Goal: Task Accomplishment & Management: Manage account settings

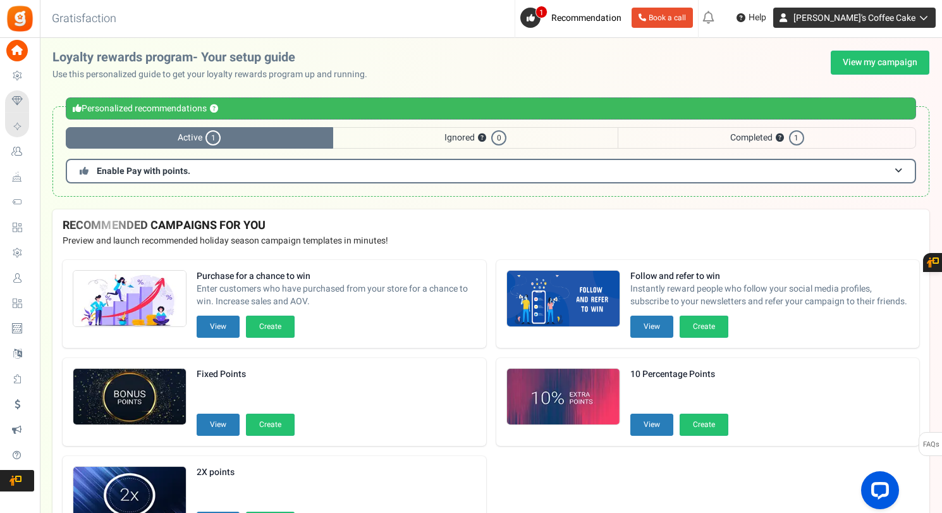
click at [882, 21] on span "[PERSON_NAME]'s Coffee Cake" at bounding box center [854, 17] width 122 height 13
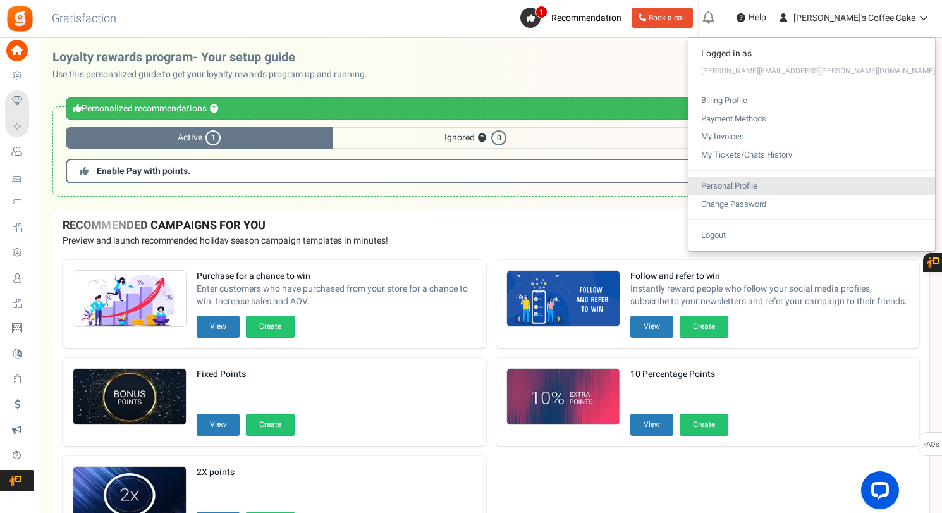
click at [850, 182] on link "Personal Profile" at bounding box center [811, 186] width 247 height 18
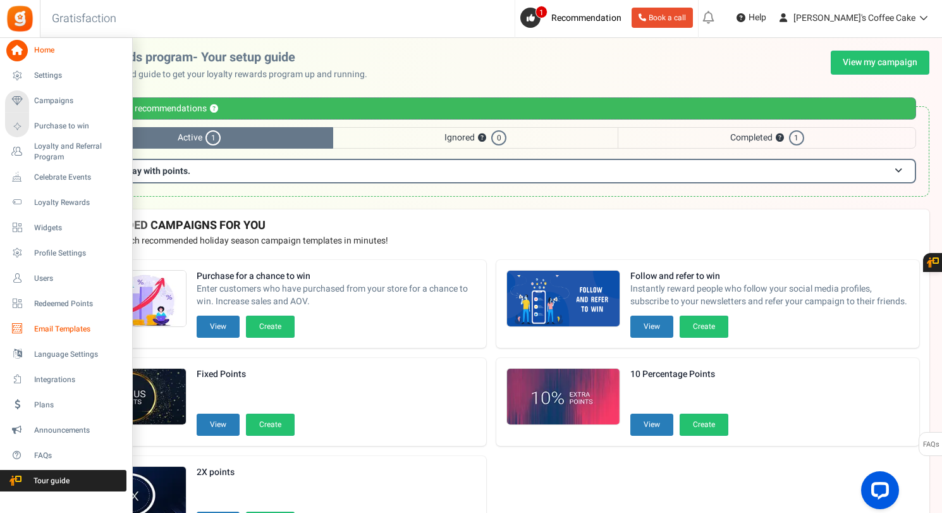
drag, startPoint x: 44, startPoint y: 319, endPoint x: 27, endPoint y: 326, distance: 18.8
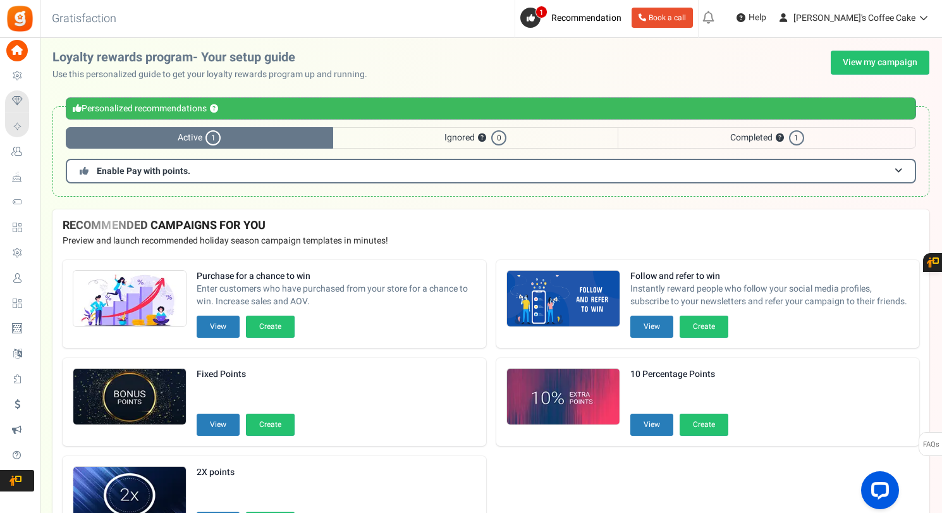
drag, startPoint x: 27, startPoint y: 326, endPoint x: 106, endPoint y: 300, distance: 83.8
click at [0, 0] on span "Redeemed Points" at bounding box center [0, 0] width 0 height 0
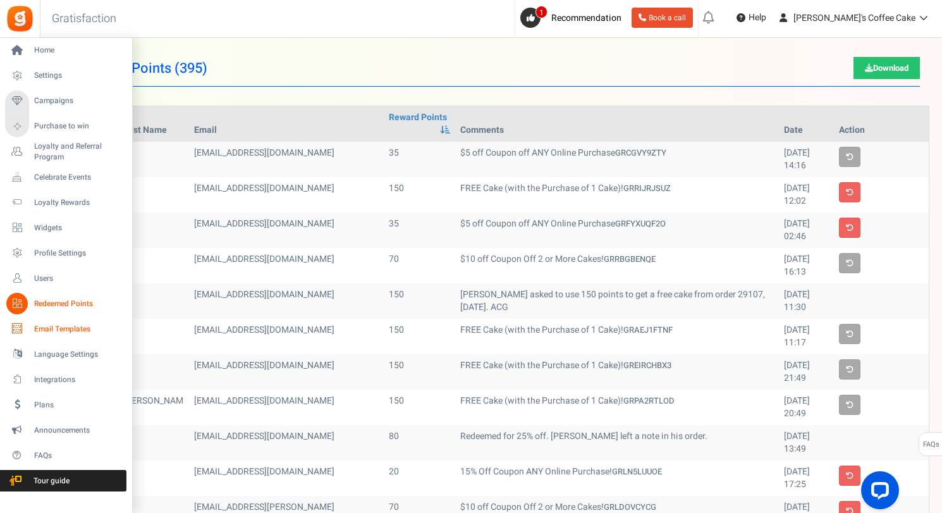
click at [39, 326] on span "Email Templates" at bounding box center [78, 329] width 88 height 11
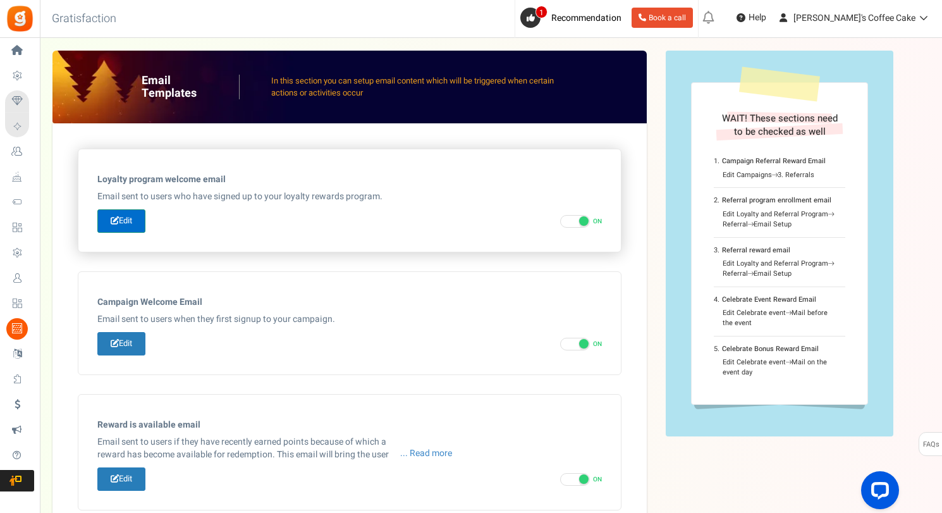
click at [135, 226] on link "Edit" at bounding box center [121, 220] width 48 height 23
type input "Welcome to our Loyalty Rewards Program!"
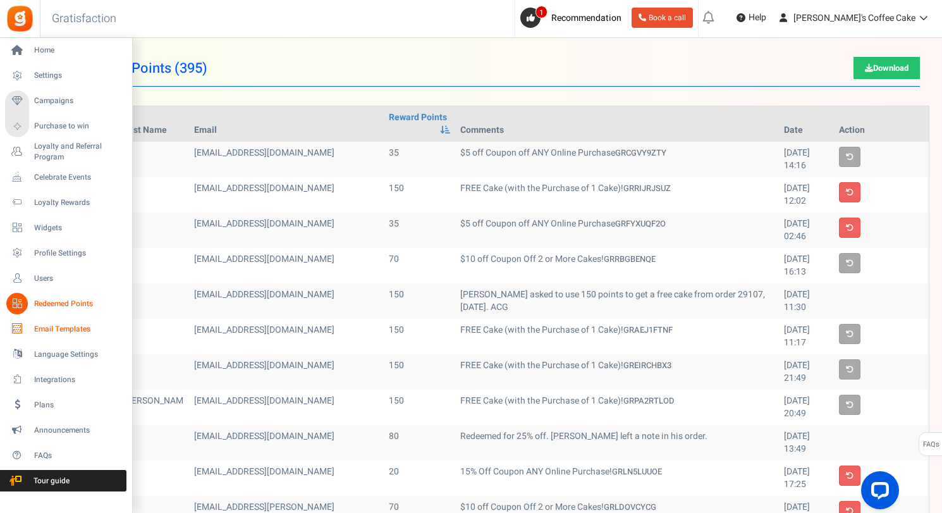
click at [47, 320] on link "Email Templates" at bounding box center [65, 328] width 121 height 21
click at [43, 327] on span "Email Templates" at bounding box center [78, 329] width 88 height 11
drag, startPoint x: 43, startPoint y: 327, endPoint x: 16, endPoint y: 329, distance: 26.6
click at [16, 329] on icon at bounding box center [16, 328] width 21 height 21
click at [47, 329] on span "Email Templates" at bounding box center [78, 329] width 88 height 11
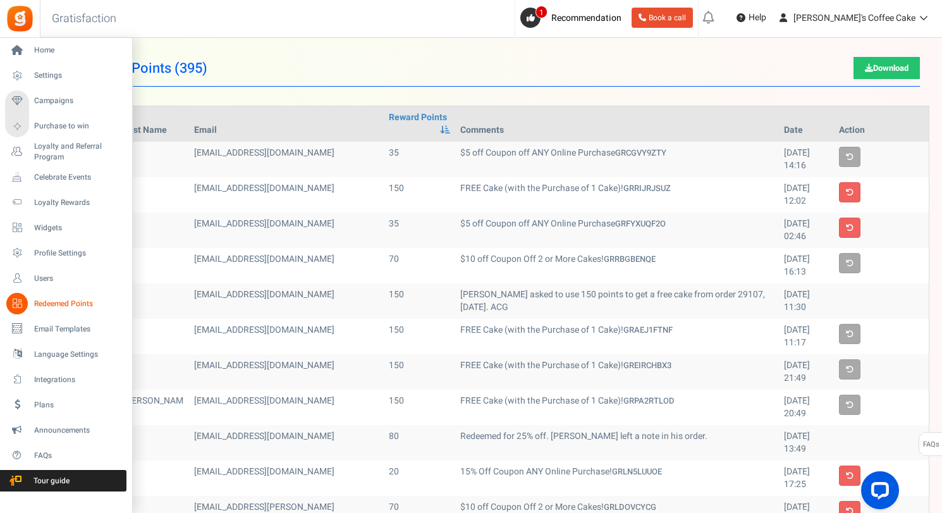
drag, startPoint x: 20, startPoint y: 329, endPoint x: 56, endPoint y: 294, distance: 50.5
click at [56, 294] on link "Redeemed Points" at bounding box center [65, 303] width 121 height 21
click at [52, 329] on span "Email Templates" at bounding box center [78, 329] width 88 height 11
drag, startPoint x: 20, startPoint y: 323, endPoint x: 109, endPoint y: 59, distance: 279.0
click at [109, 59] on link "Home" at bounding box center [65, 50] width 121 height 21
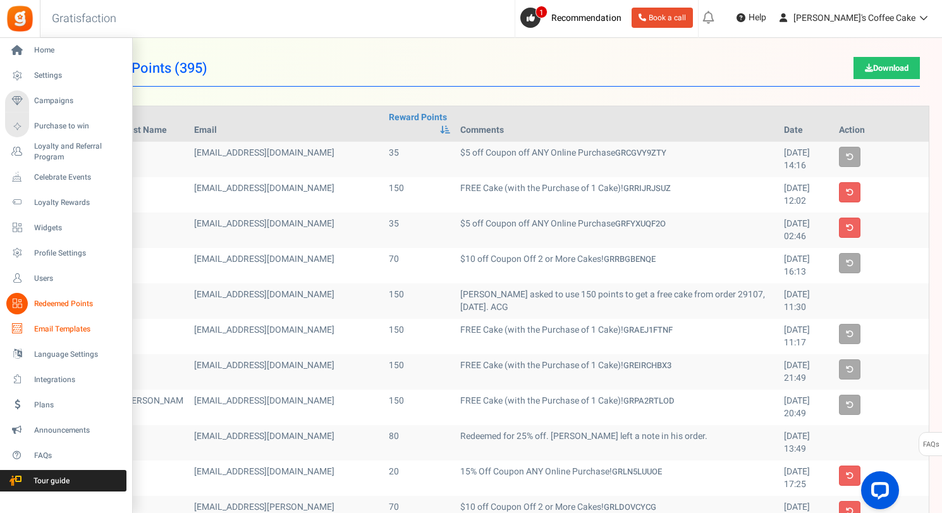
click at [42, 326] on span "Email Templates" at bounding box center [78, 329] width 88 height 11
click at [43, 273] on span "Users" at bounding box center [78, 278] width 88 height 11
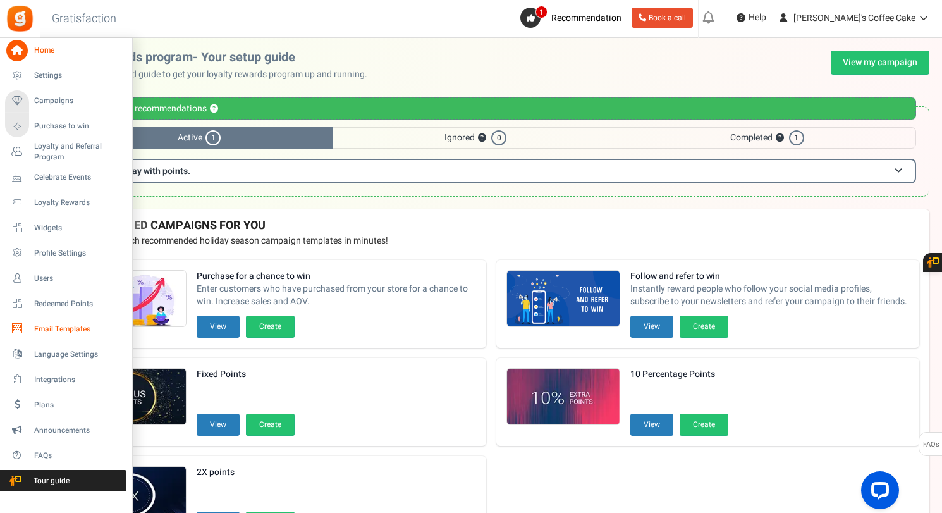
click at [56, 330] on span "Email Templates" at bounding box center [78, 329] width 88 height 11
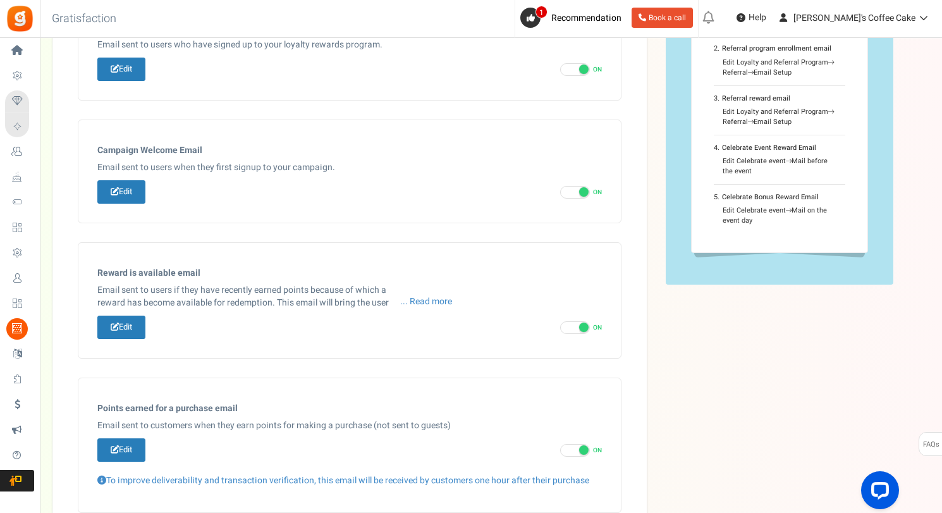
scroll to position [156, 0]
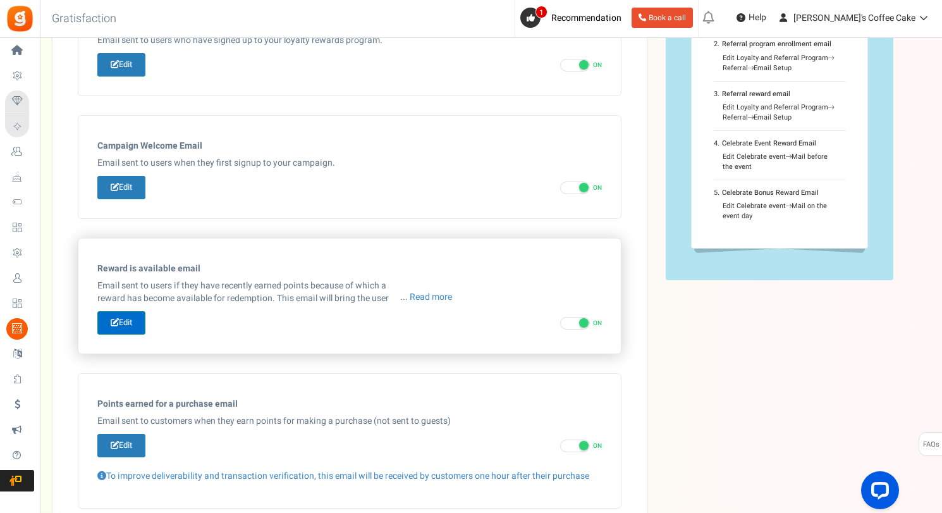
click at [125, 320] on link "Edit" at bounding box center [121, 322] width 48 height 23
type input "[[Site Name]]. A new reward is available for redemption."
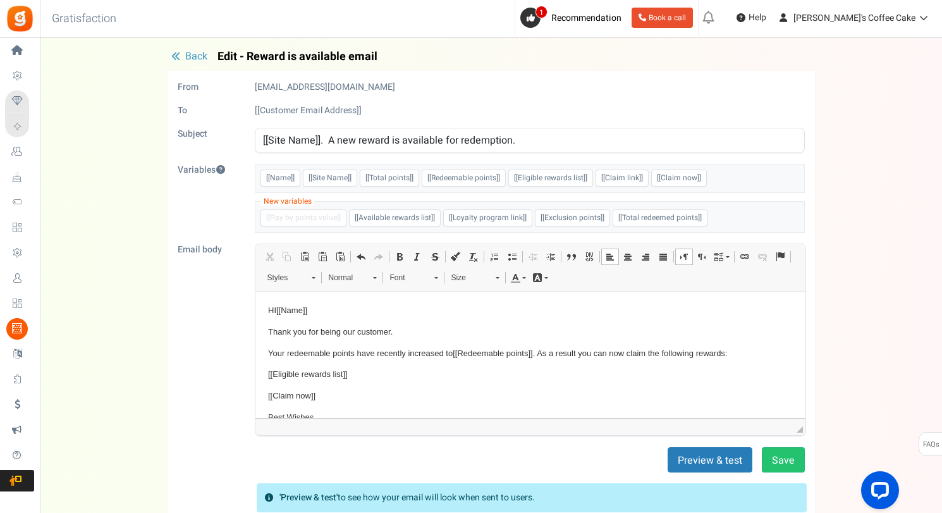
scroll to position [40, 0]
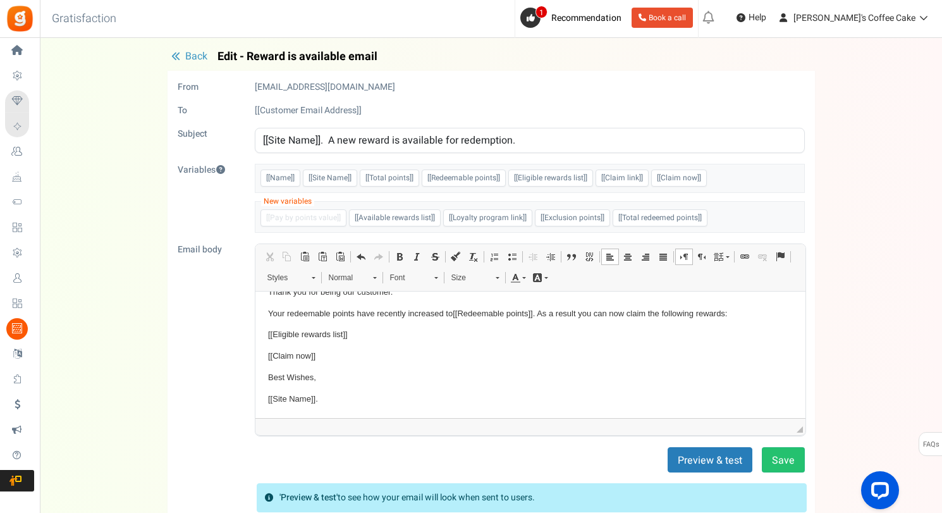
drag, startPoint x: 795, startPoint y: 344, endPoint x: 1051, endPoint y: 718, distance: 453.7
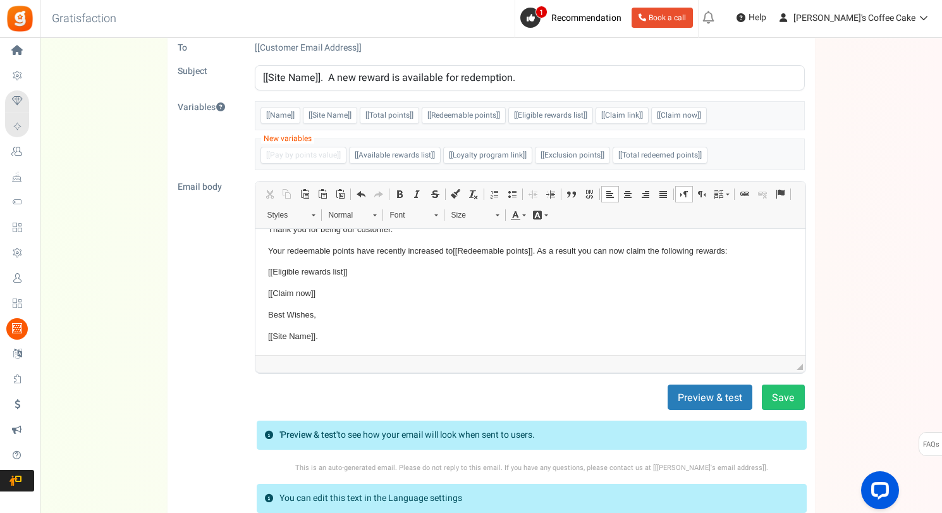
scroll to position [0, 0]
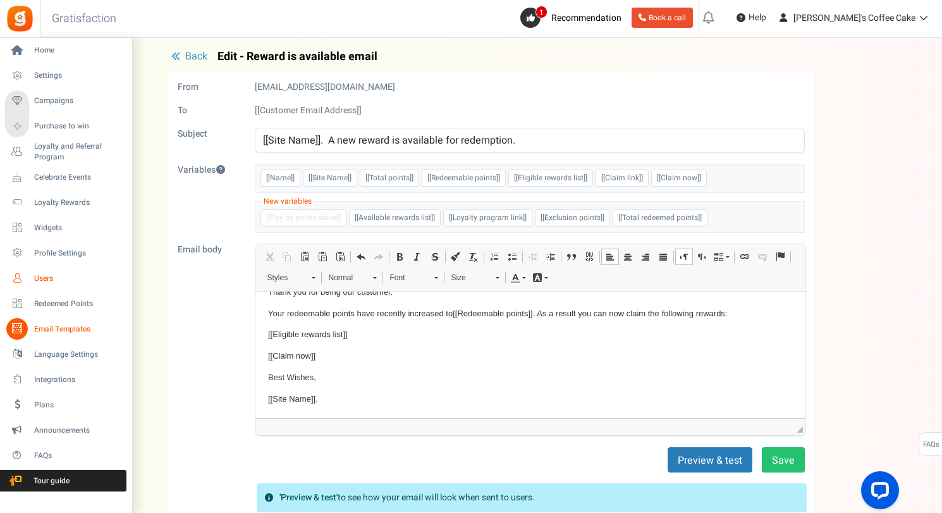
drag, startPoint x: 47, startPoint y: 270, endPoint x: 25, endPoint y: 274, distance: 22.4
click at [25, 274] on icon at bounding box center [16, 277] width 21 height 21
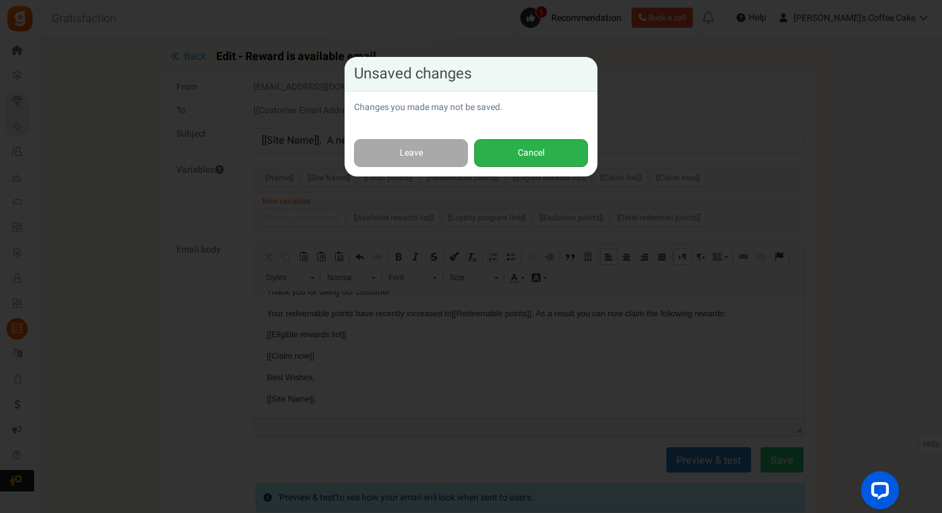
click at [532, 154] on button "Cancel" at bounding box center [531, 153] width 114 height 28
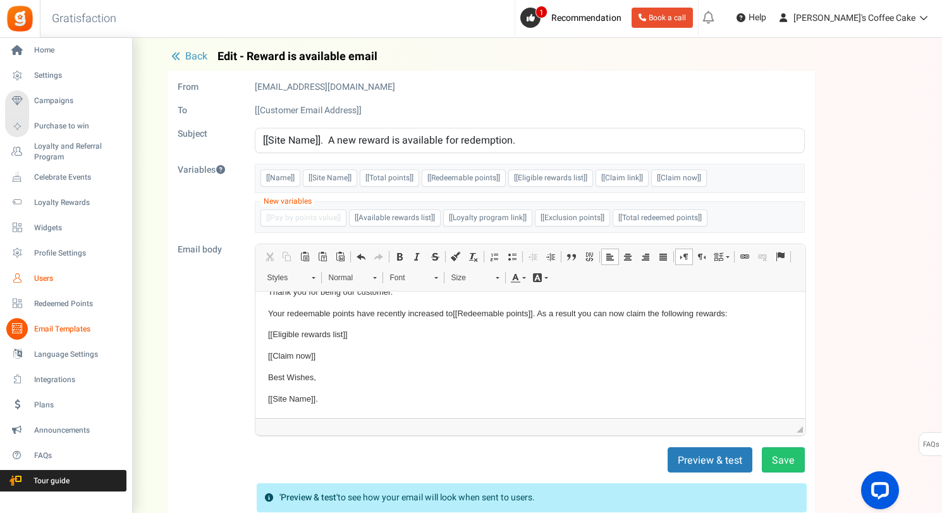
click at [11, 275] on icon at bounding box center [16, 277] width 21 height 21
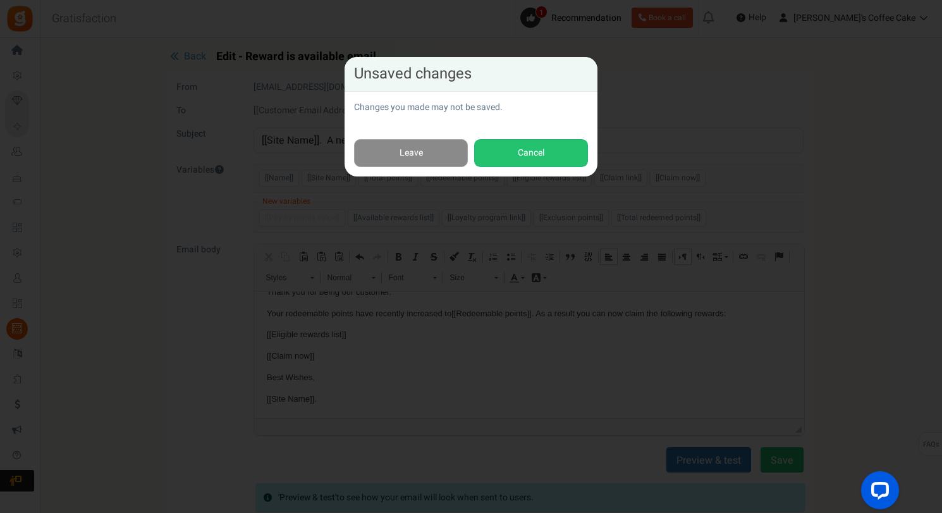
click at [390, 140] on link "Leave" at bounding box center [411, 153] width 114 height 28
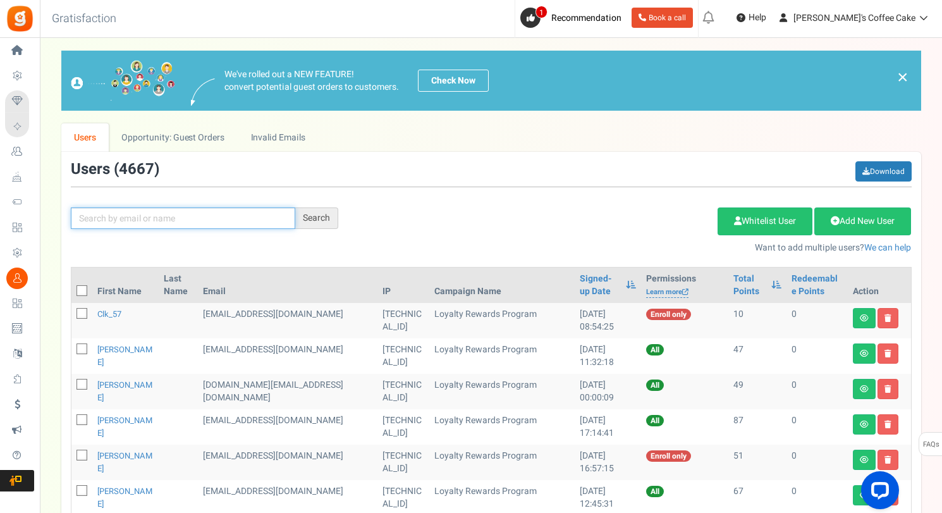
click at [176, 214] on input "text" at bounding box center [183, 217] width 224 height 21
paste input "[EMAIL_ADDRESS][DOMAIN_NAME]"
type input "[EMAIL_ADDRESS][DOMAIN_NAME]"
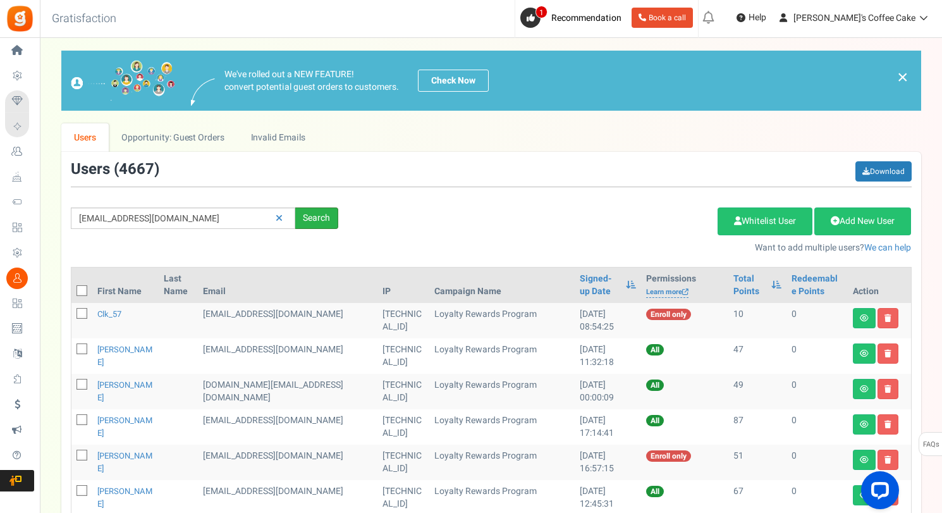
click at [316, 224] on div "Search" at bounding box center [316, 217] width 43 height 21
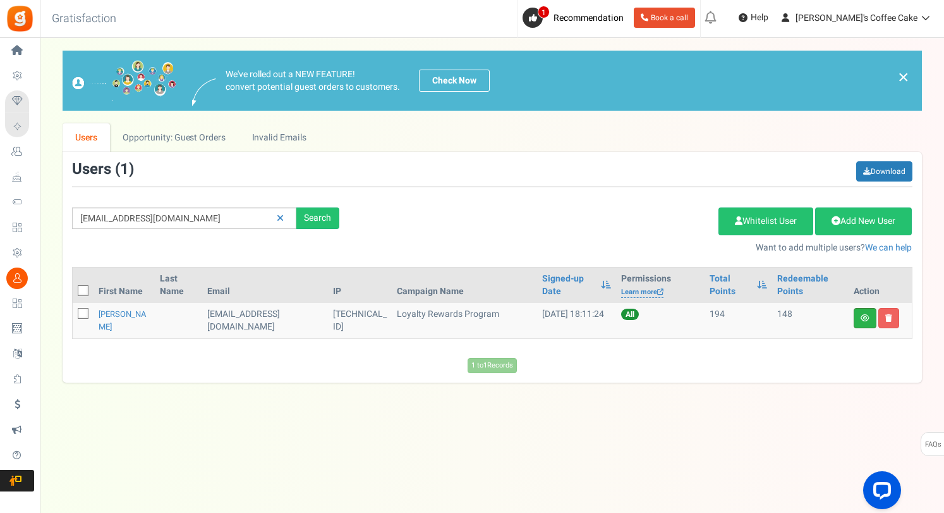
click at [861, 320] on link at bounding box center [865, 318] width 23 height 20
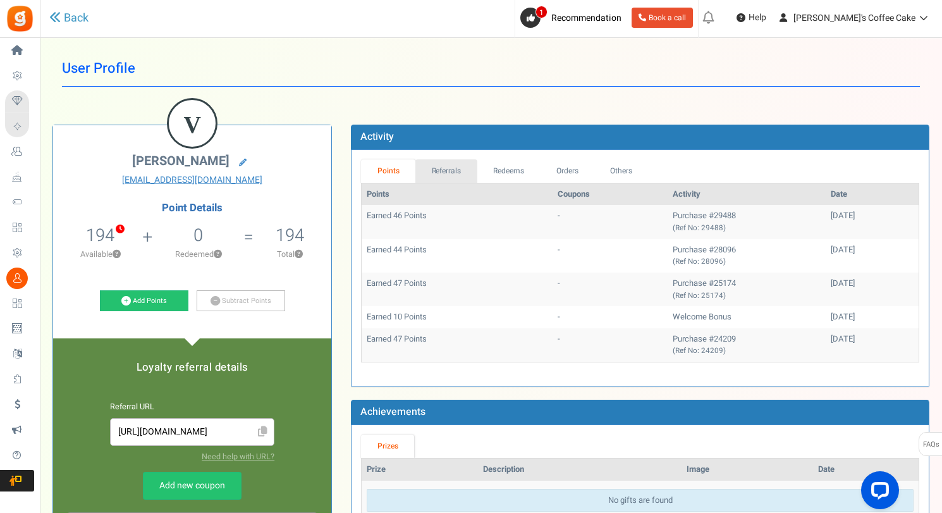
click at [461, 171] on link "Referrals" at bounding box center [446, 170] width 62 height 23
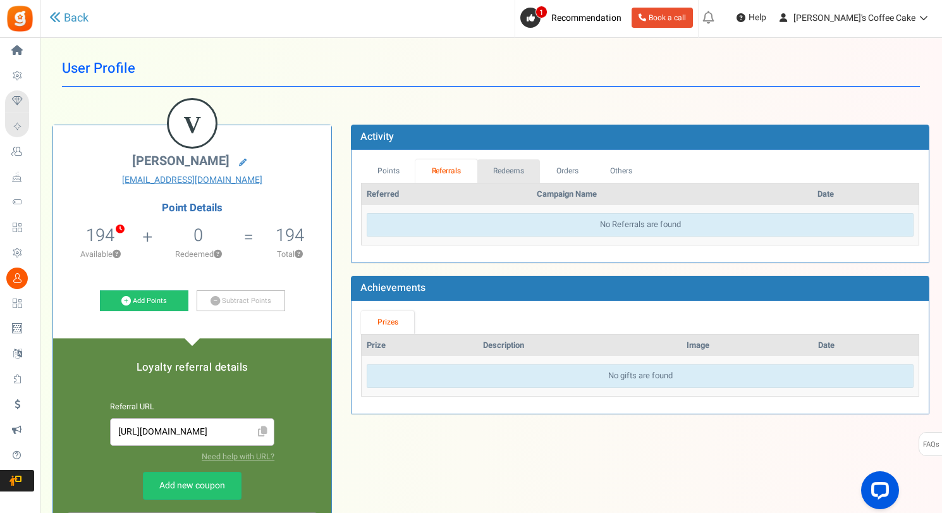
click at [516, 171] on link "Redeems" at bounding box center [508, 170] width 63 height 23
click at [564, 168] on link "Orders" at bounding box center [566, 170] width 54 height 23
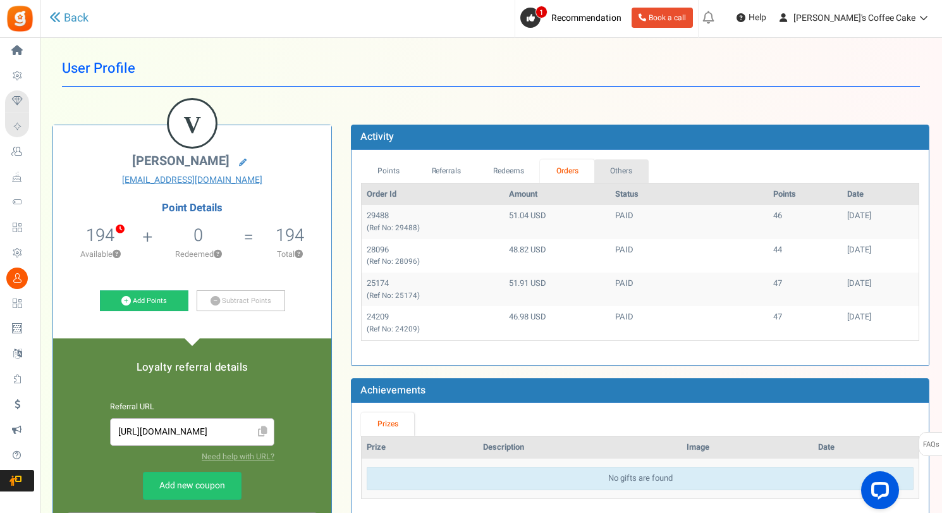
click at [619, 168] on link "Others" at bounding box center [621, 170] width 54 height 23
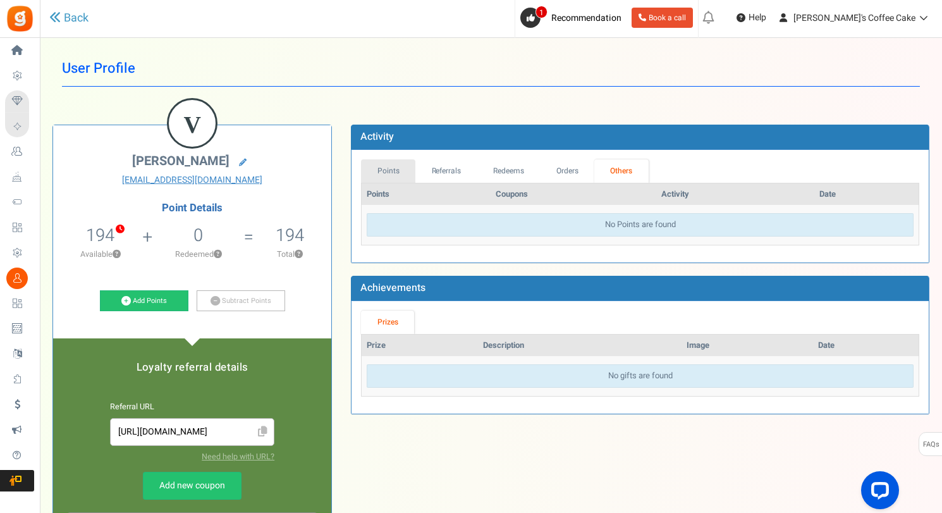
click at [389, 168] on link "Points" at bounding box center [388, 170] width 54 height 23
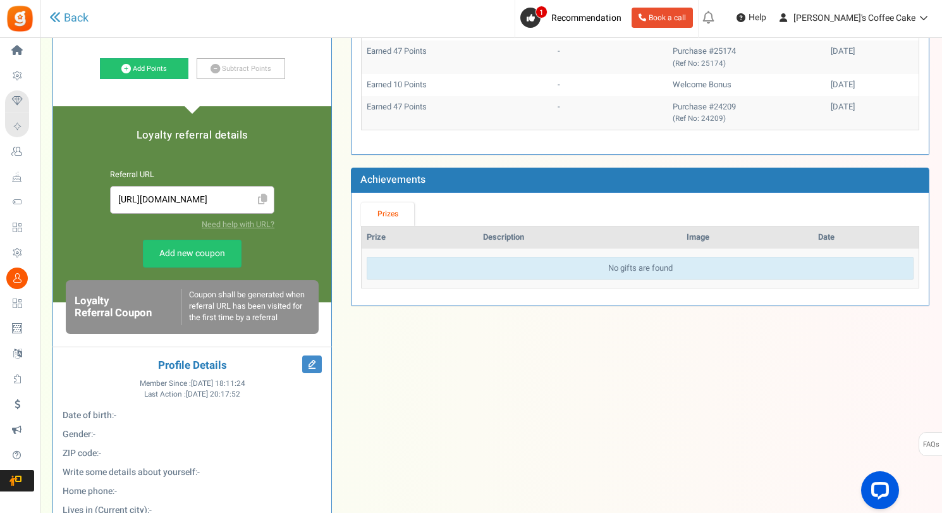
scroll to position [233, 0]
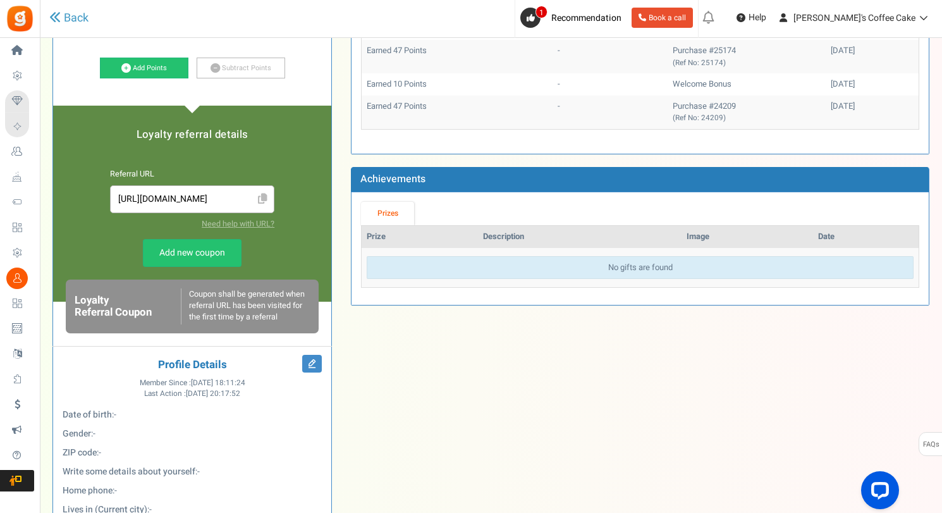
click at [393, 210] on link "Prizes" at bounding box center [387, 213] width 53 height 23
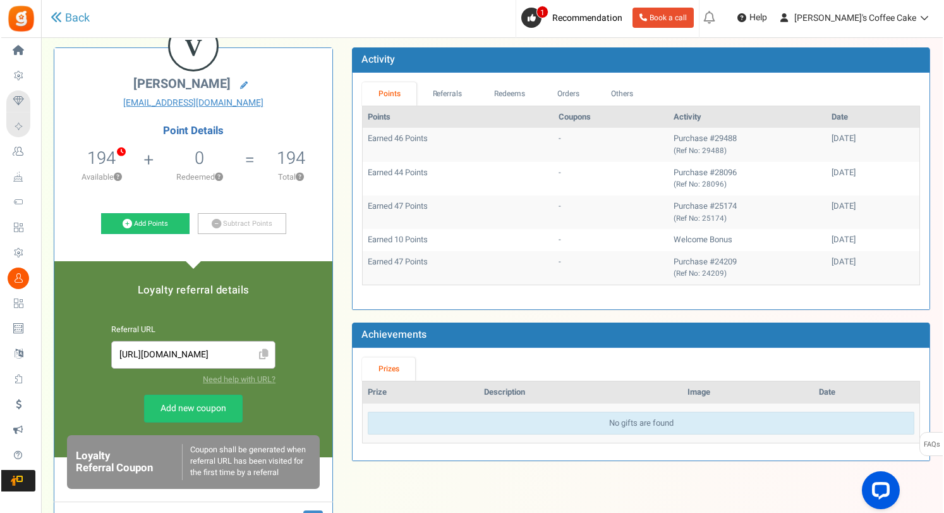
scroll to position [0, 0]
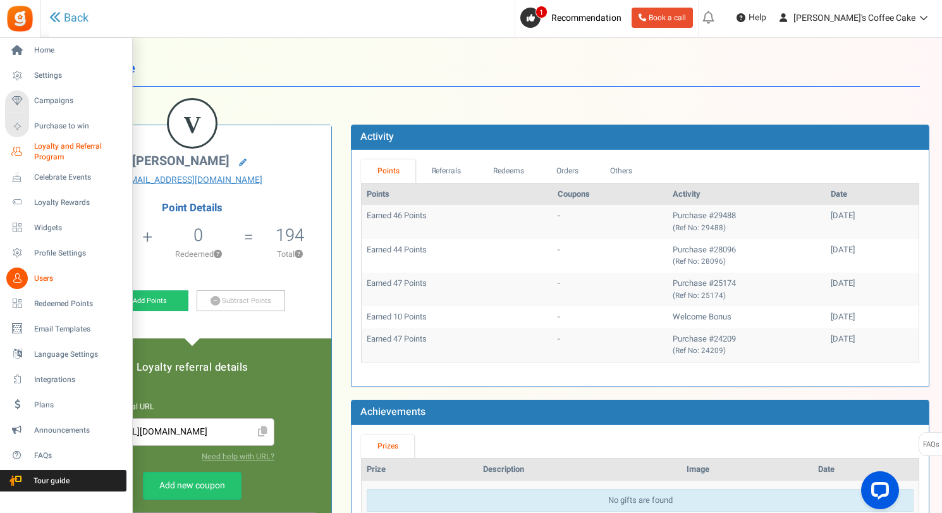
click at [40, 154] on span "Loyalty and Referral Program" at bounding box center [80, 151] width 92 height 21
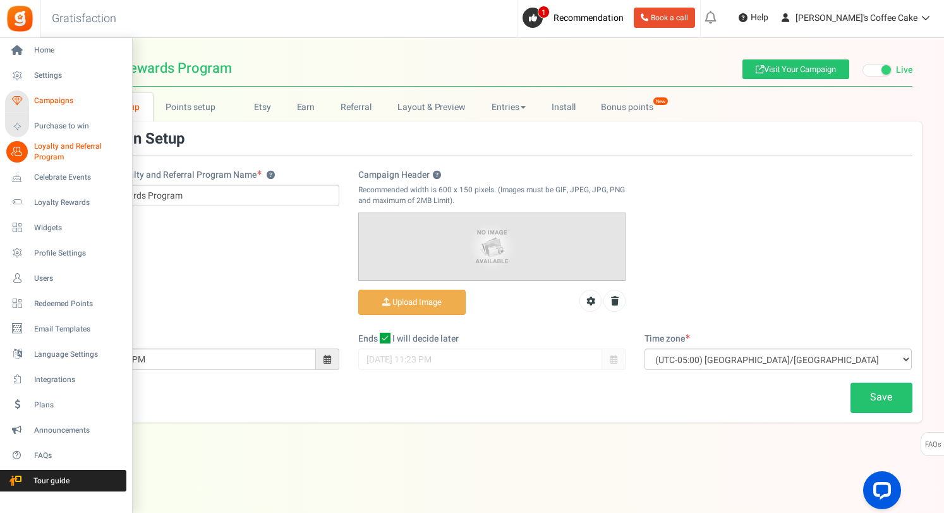
click at [59, 101] on span "Campaigns" at bounding box center [78, 100] width 88 height 11
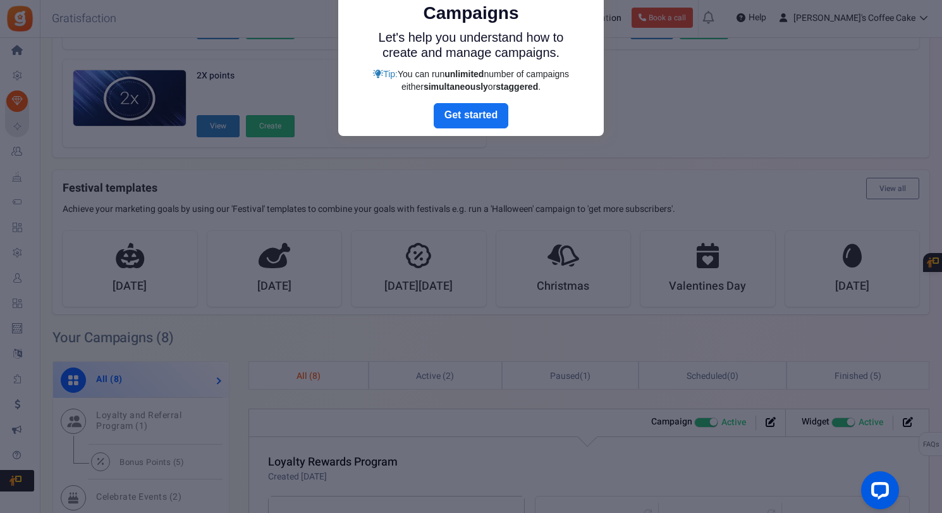
scroll to position [40, 0]
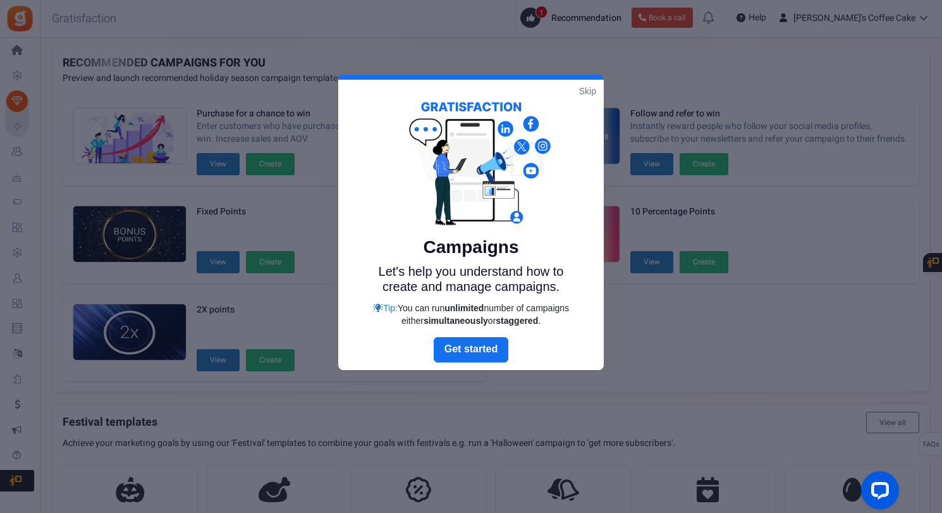
click at [582, 95] on link "Skip" at bounding box center [587, 91] width 17 height 13
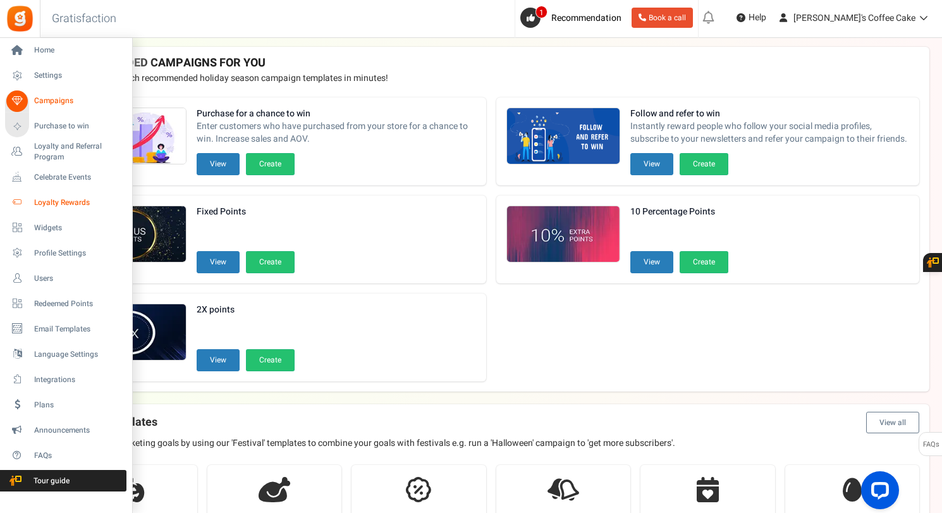
click at [49, 206] on span "Loyalty Rewards" at bounding box center [78, 202] width 88 height 11
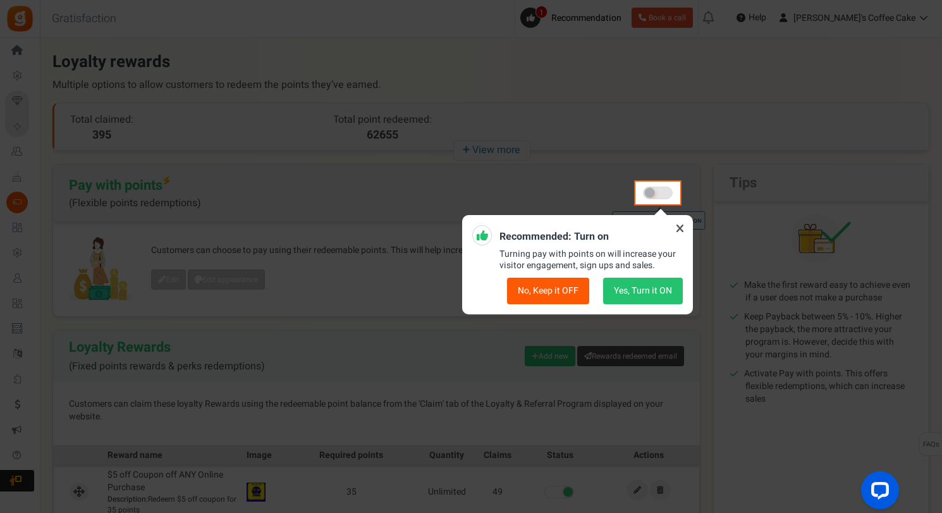
click at [686, 224] on icon at bounding box center [679, 228] width 20 height 20
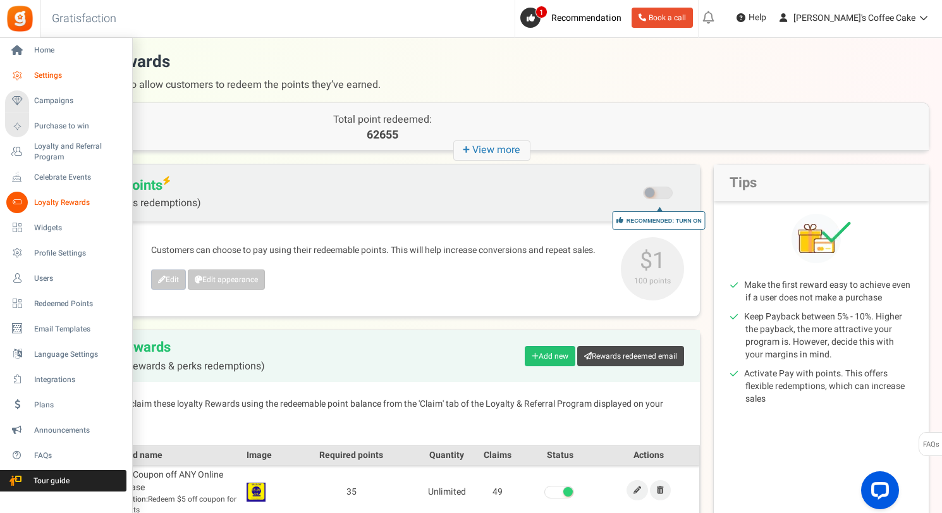
click at [51, 71] on span "Settings" at bounding box center [78, 75] width 88 height 11
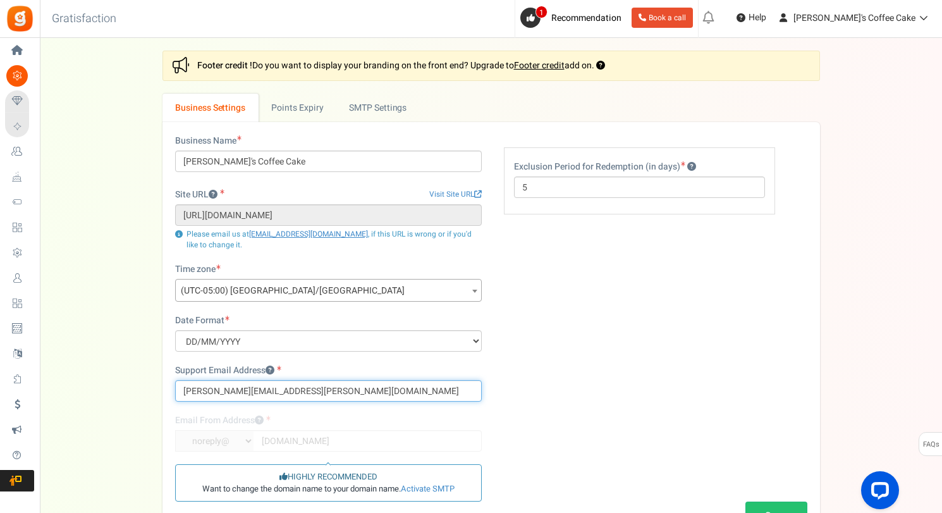
drag, startPoint x: 298, startPoint y: 393, endPoint x: 140, endPoint y: 381, distance: 158.4
click at [140, 381] on div "Settings In this section you will setup your business details and points expiry…" at bounding box center [490, 302] width 877 height 503
type input "[EMAIL_ADDRESS][DOMAIN_NAME]"
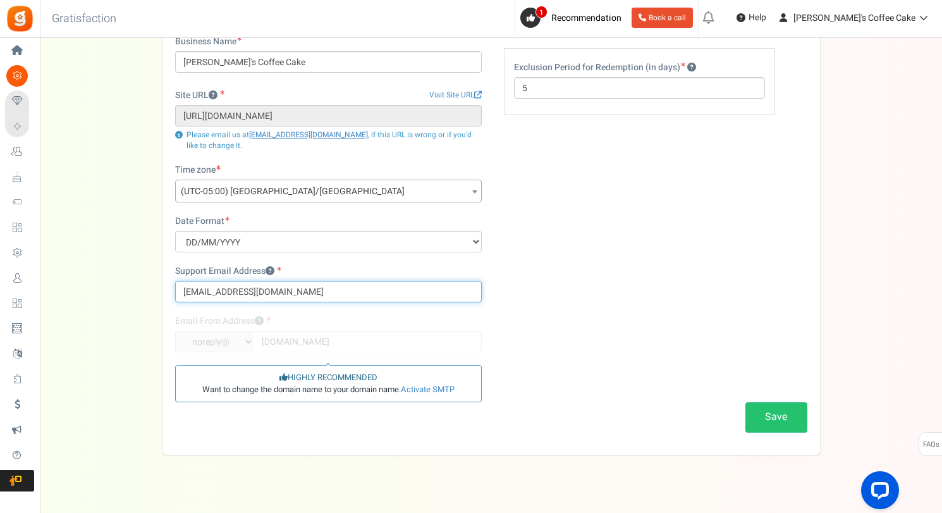
scroll to position [100, 0]
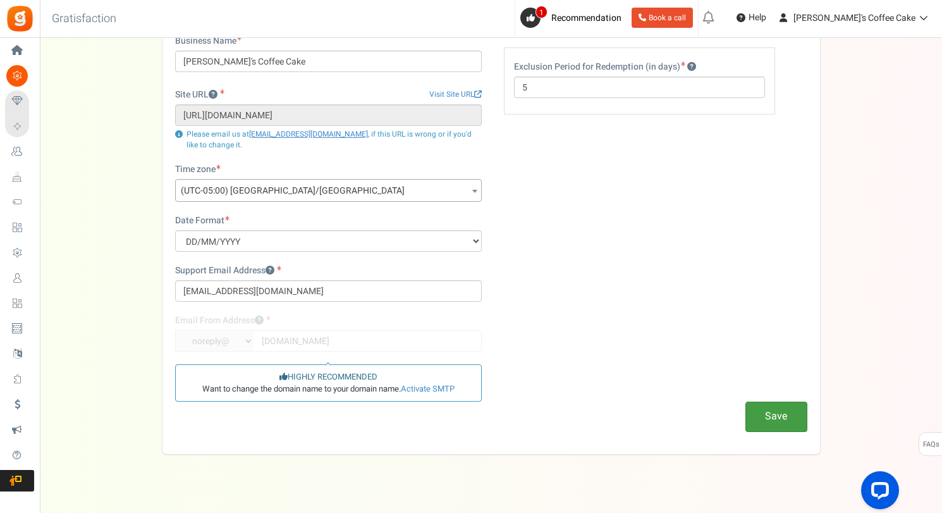
click at [783, 410] on button "Save" at bounding box center [776, 416] width 62 height 30
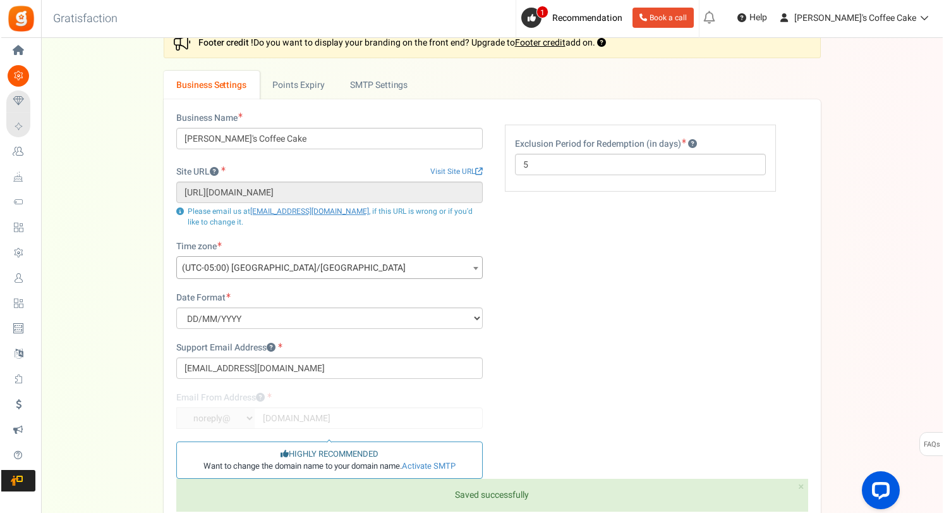
scroll to position [0, 0]
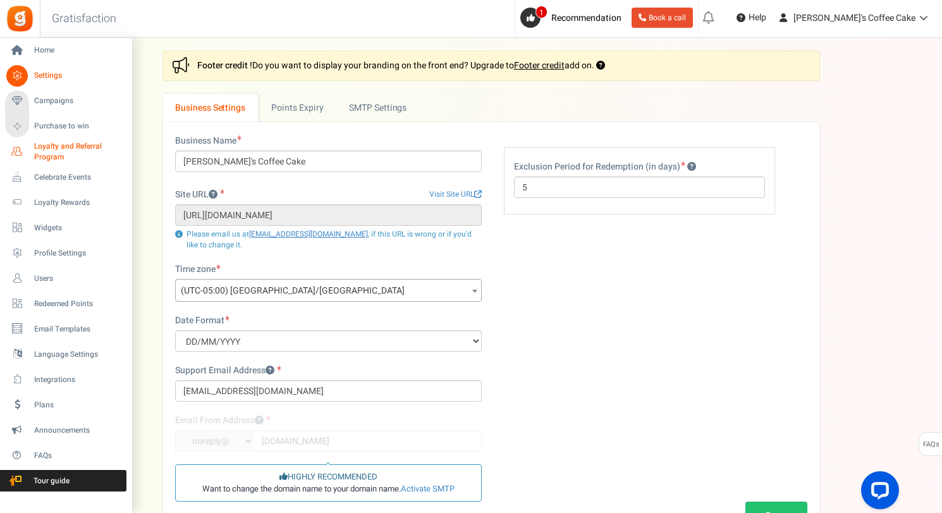
click at [53, 155] on span "Loyalty and Referral Program" at bounding box center [80, 151] width 92 height 21
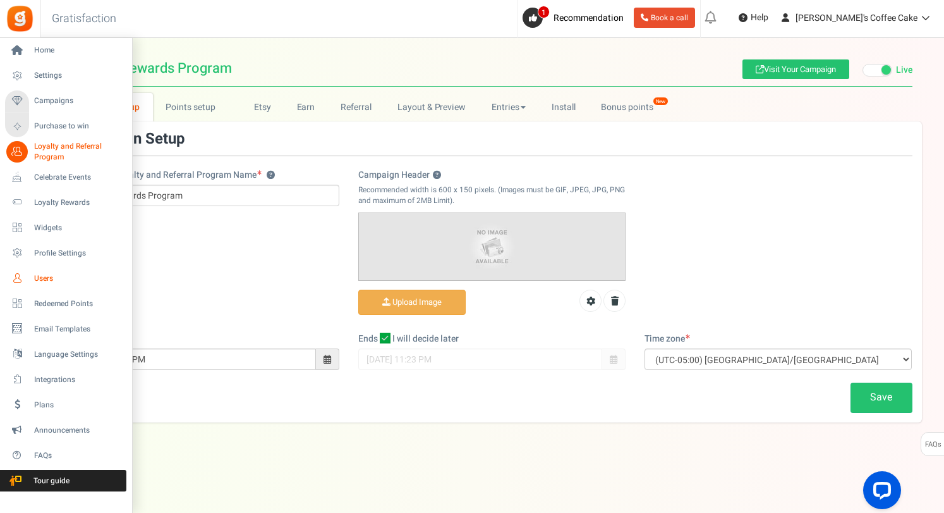
click at [49, 274] on span "Users" at bounding box center [78, 278] width 88 height 11
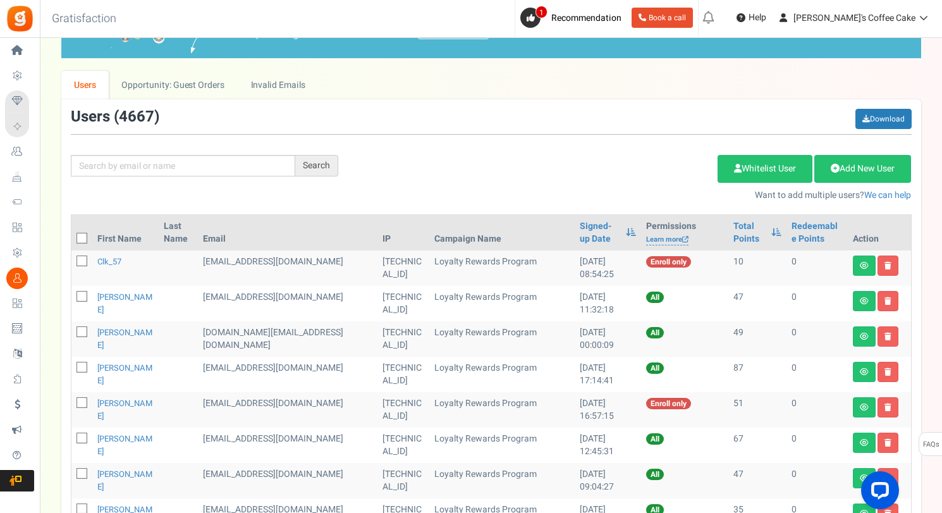
scroll to position [53, 0]
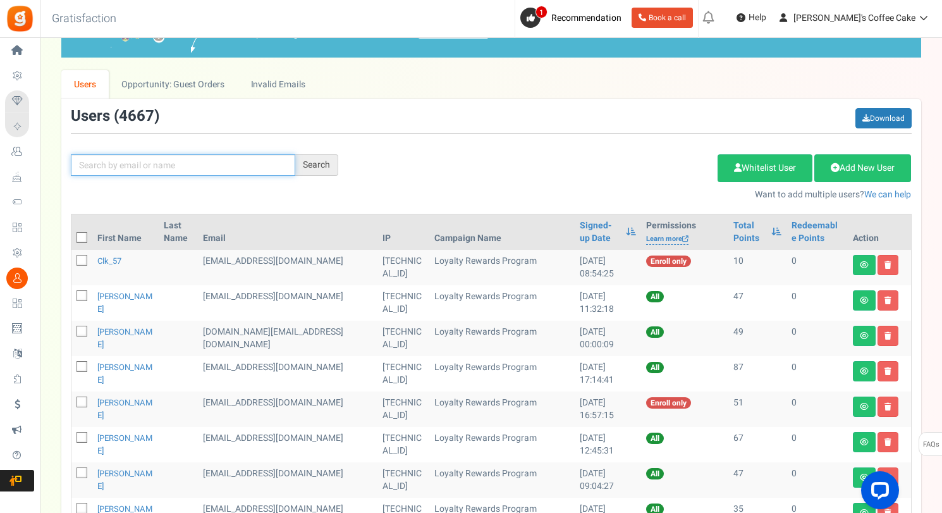
click at [169, 168] on input "text" at bounding box center [183, 164] width 224 height 21
paste input "[EMAIL_ADDRESS][DOMAIN_NAME]"
type input "[EMAIL_ADDRESS][DOMAIN_NAME]"
click at [316, 163] on div "Search" at bounding box center [316, 164] width 43 height 21
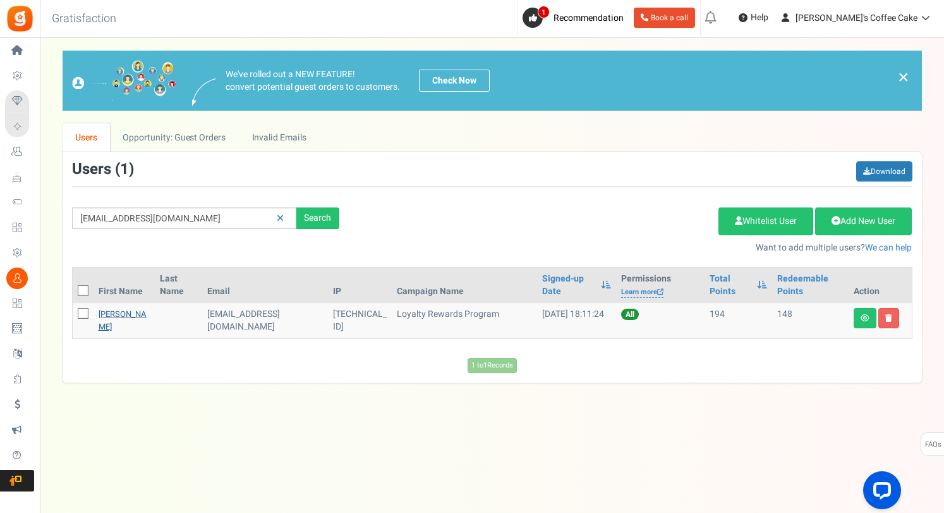
click at [133, 322] on link "[PERSON_NAME]" at bounding box center [123, 320] width 48 height 25
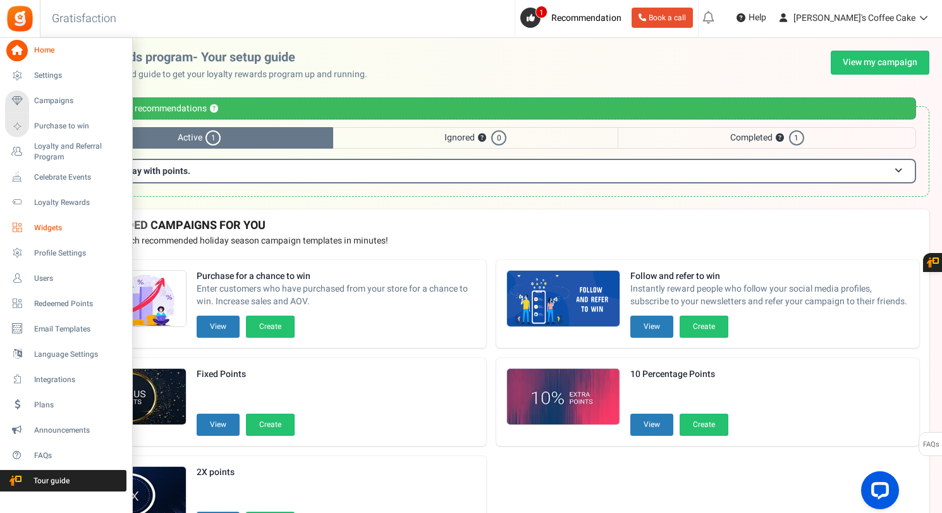
click at [48, 228] on span "Widgets" at bounding box center [78, 227] width 88 height 11
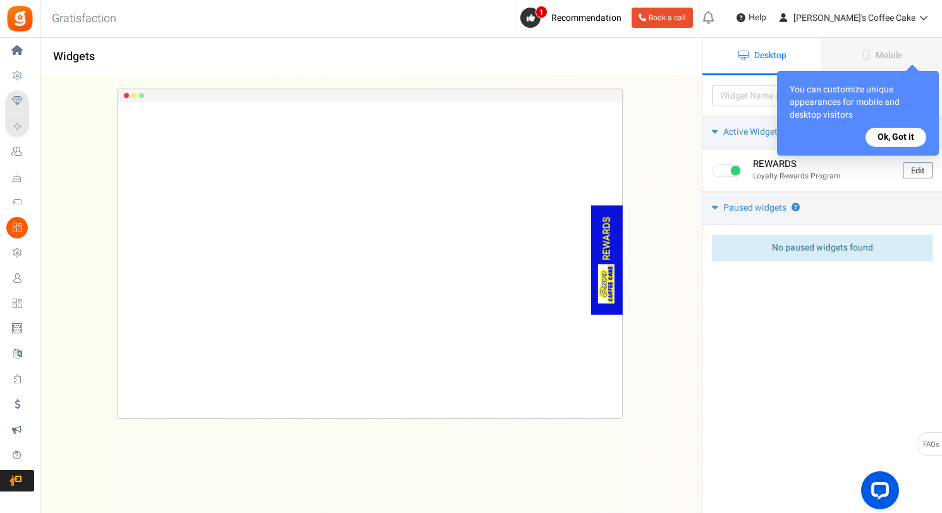
click at [896, 133] on button "Ok, Got it" at bounding box center [895, 137] width 61 height 19
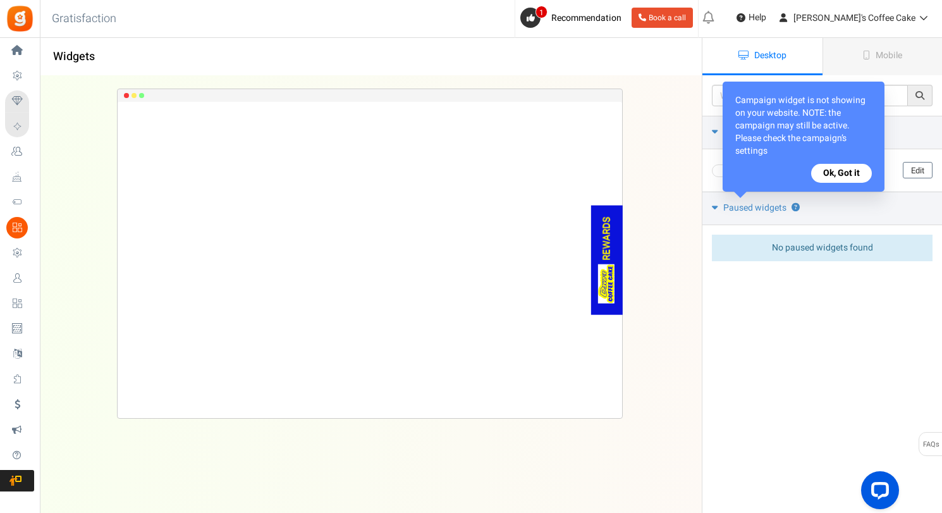
click at [844, 178] on button "Ok, Got it" at bounding box center [841, 173] width 61 height 19
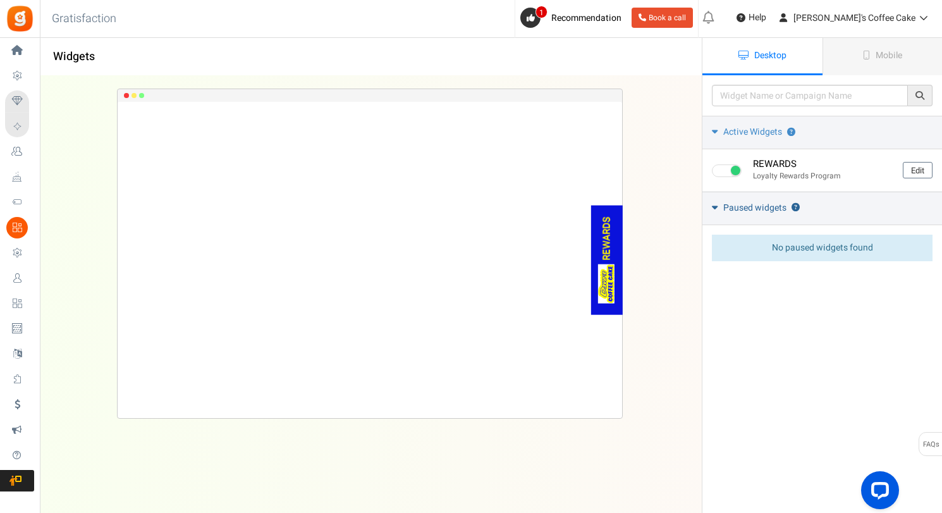
click at [714, 208] on icon at bounding box center [715, 206] width 6 height 9
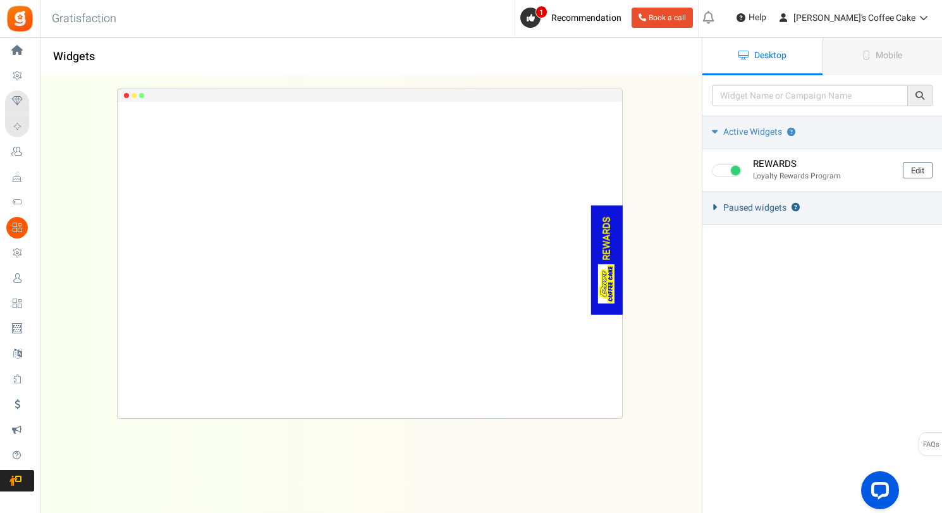
click at [714, 208] on icon at bounding box center [714, 207] width 9 height 6
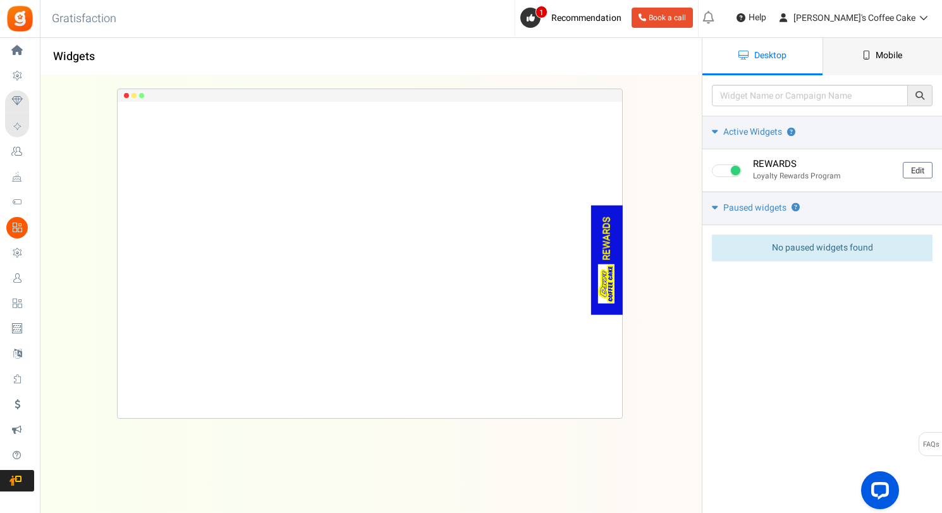
click at [867, 66] on link "Mobile" at bounding box center [882, 56] width 120 height 37
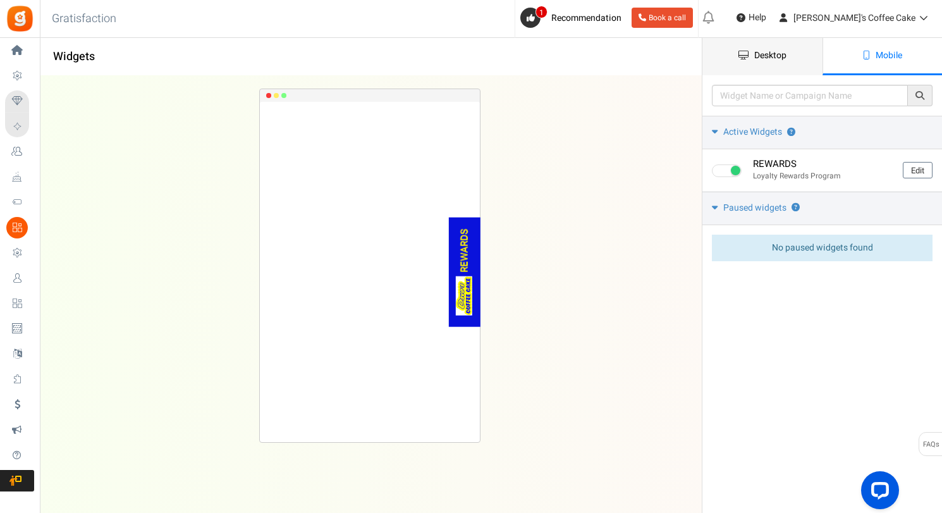
click at [783, 67] on link "Desktop" at bounding box center [762, 56] width 120 height 37
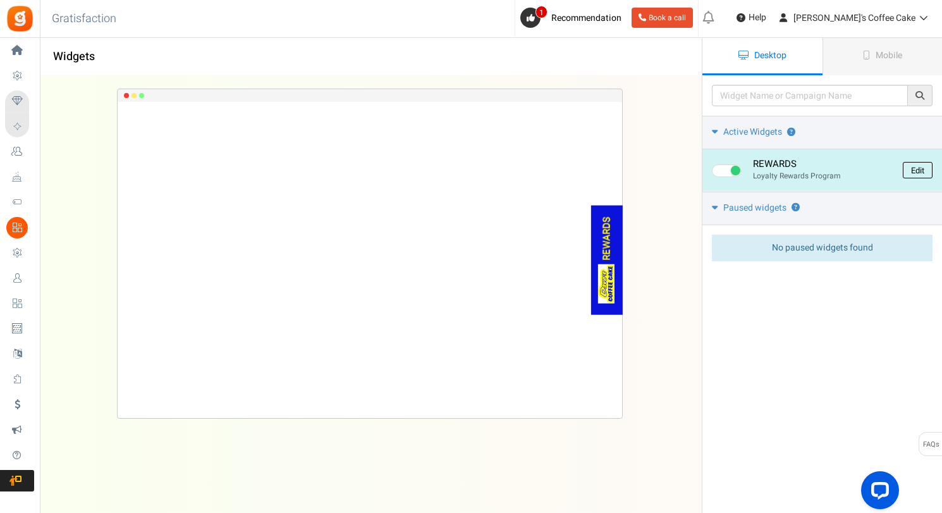
click at [910, 171] on link "Edit" at bounding box center [918, 170] width 30 height 16
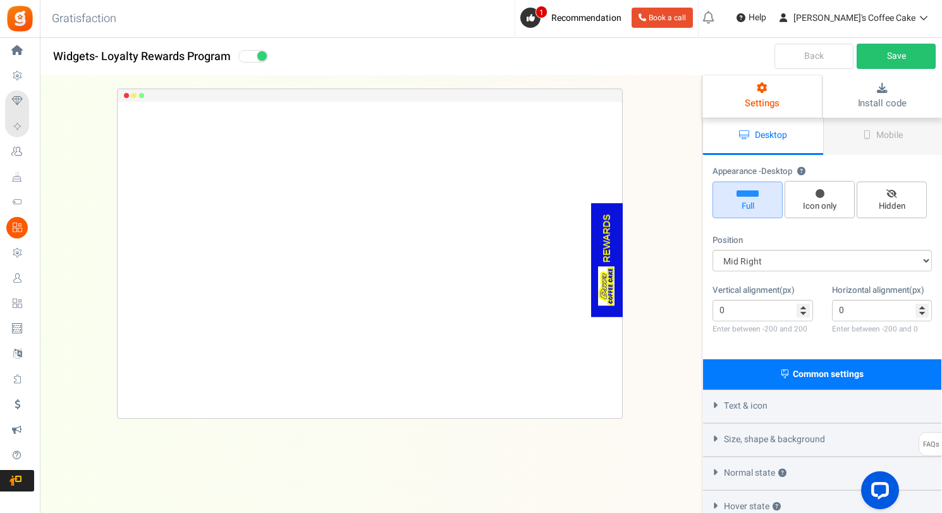
click at [820, 54] on link "Back" at bounding box center [813, 56] width 79 height 25
